Goal: Information Seeking & Learning: Get advice/opinions

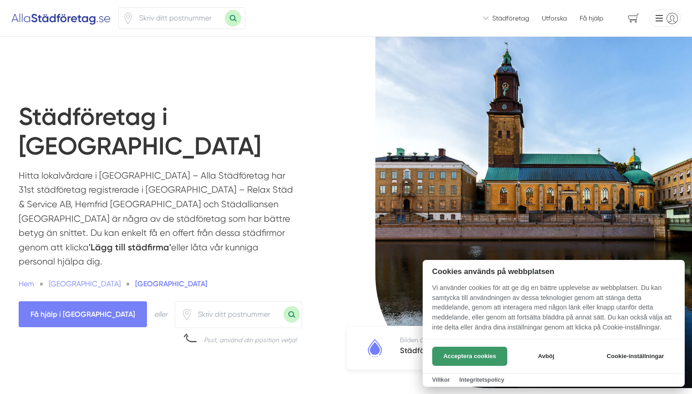
click at [468, 359] on button "Acceptera cookies" at bounding box center [469, 356] width 75 height 19
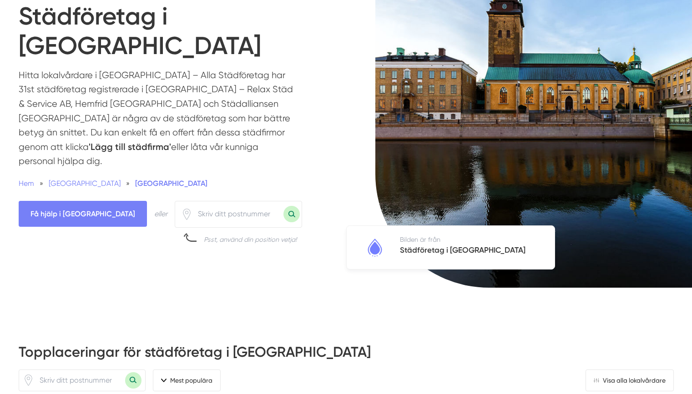
scroll to position [107, 0]
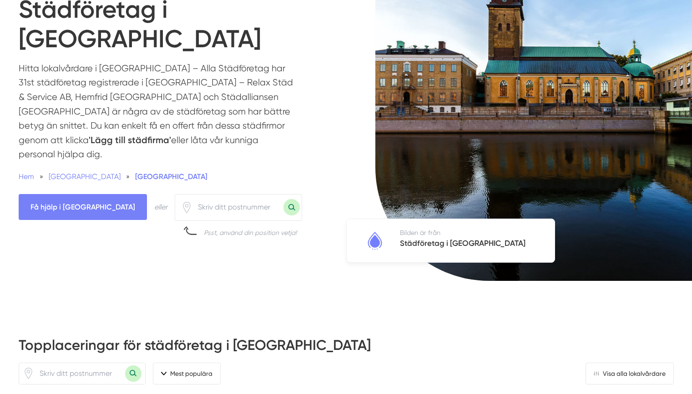
click at [192, 197] on input "number" at bounding box center [237, 207] width 91 height 21
type input "41834"
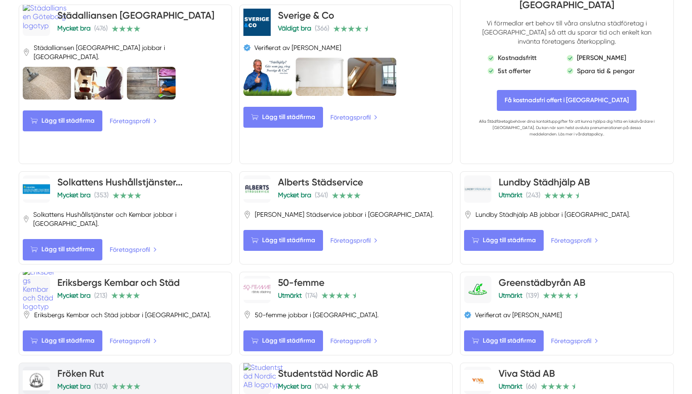
scroll to position [665, 0]
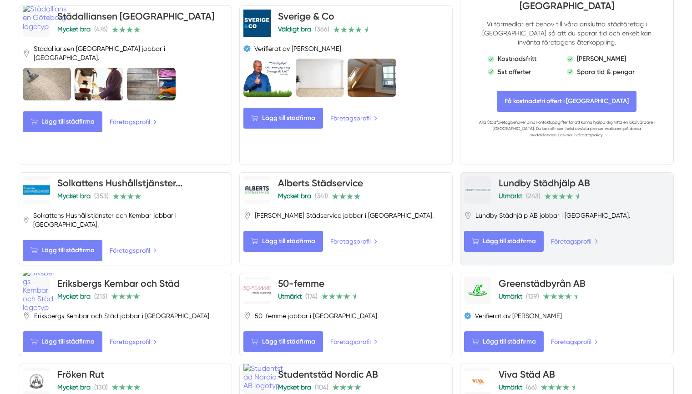
click at [512, 177] on link "Lundby Städhjälp AB" at bounding box center [544, 182] width 91 height 11
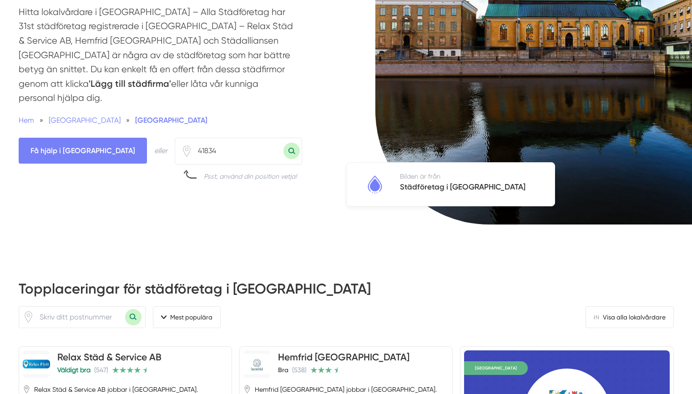
scroll to position [166, 0]
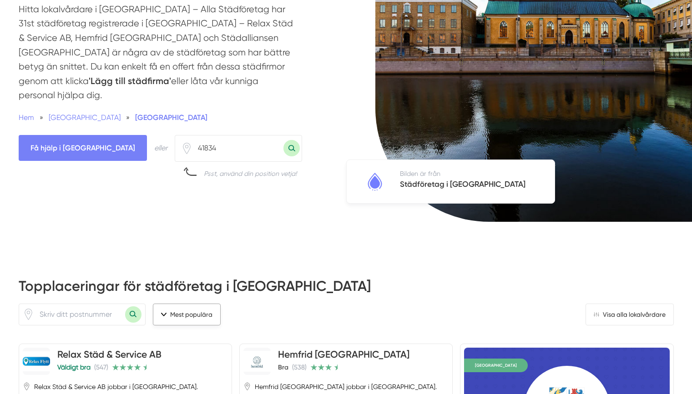
click at [200, 304] on button "Mest populära" at bounding box center [187, 315] width 68 height 22
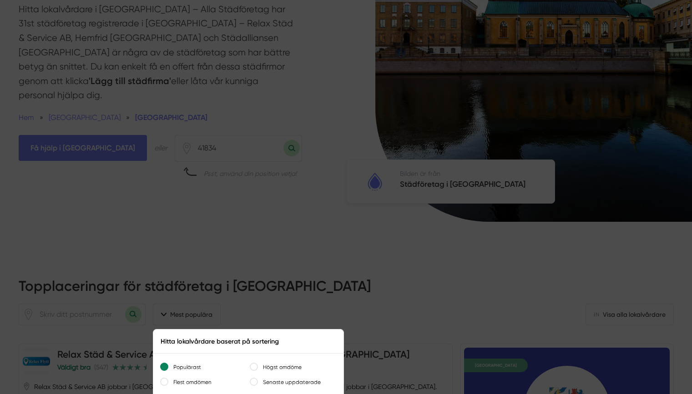
click at [256, 363] on input "Högst omdöme" at bounding box center [253, 366] width 7 height 7
radio input "true"
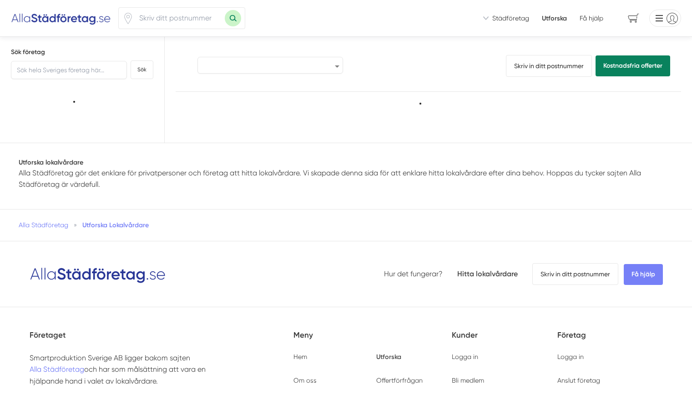
select select "highest-reviews"
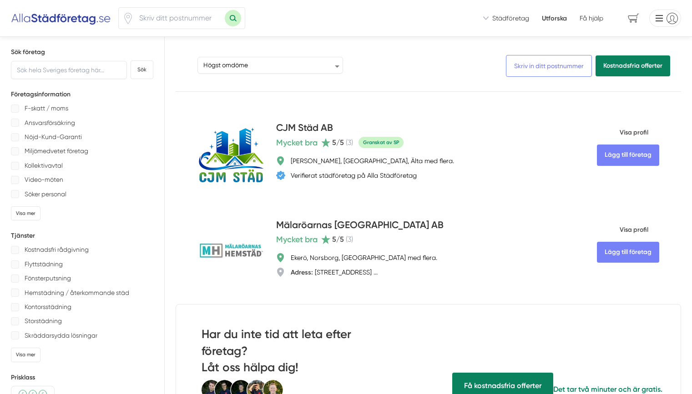
click at [537, 65] on link "Skriv in ditt postnummer" at bounding box center [549, 66] width 86 height 22
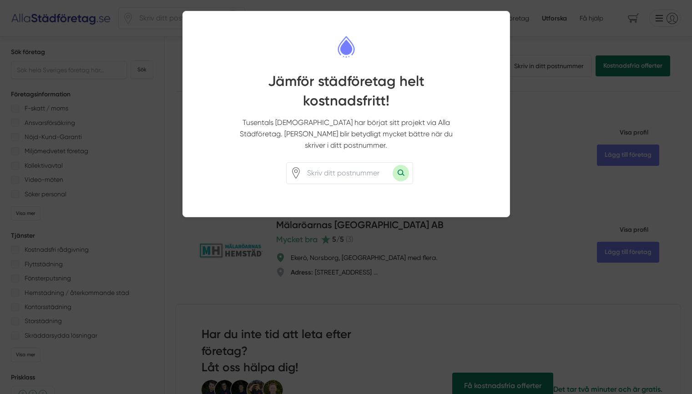
click at [340, 166] on input "number" at bounding box center [347, 173] width 91 height 21
type input "41834"
click at [403, 165] on button "Sök med postnummer" at bounding box center [401, 173] width 16 height 16
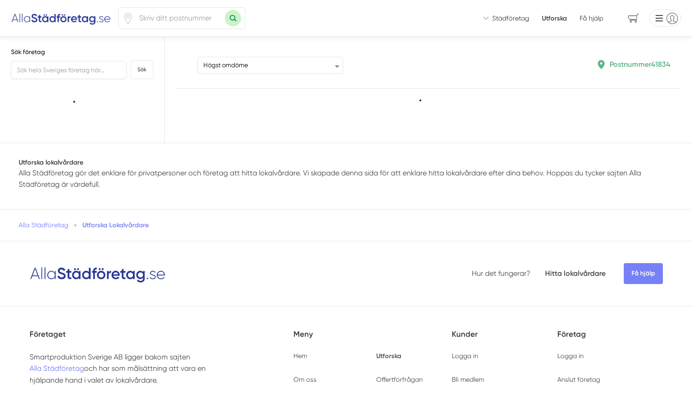
select select "highest-reviews"
type input "41834"
